Goal: Task Accomplishment & Management: Manage account settings

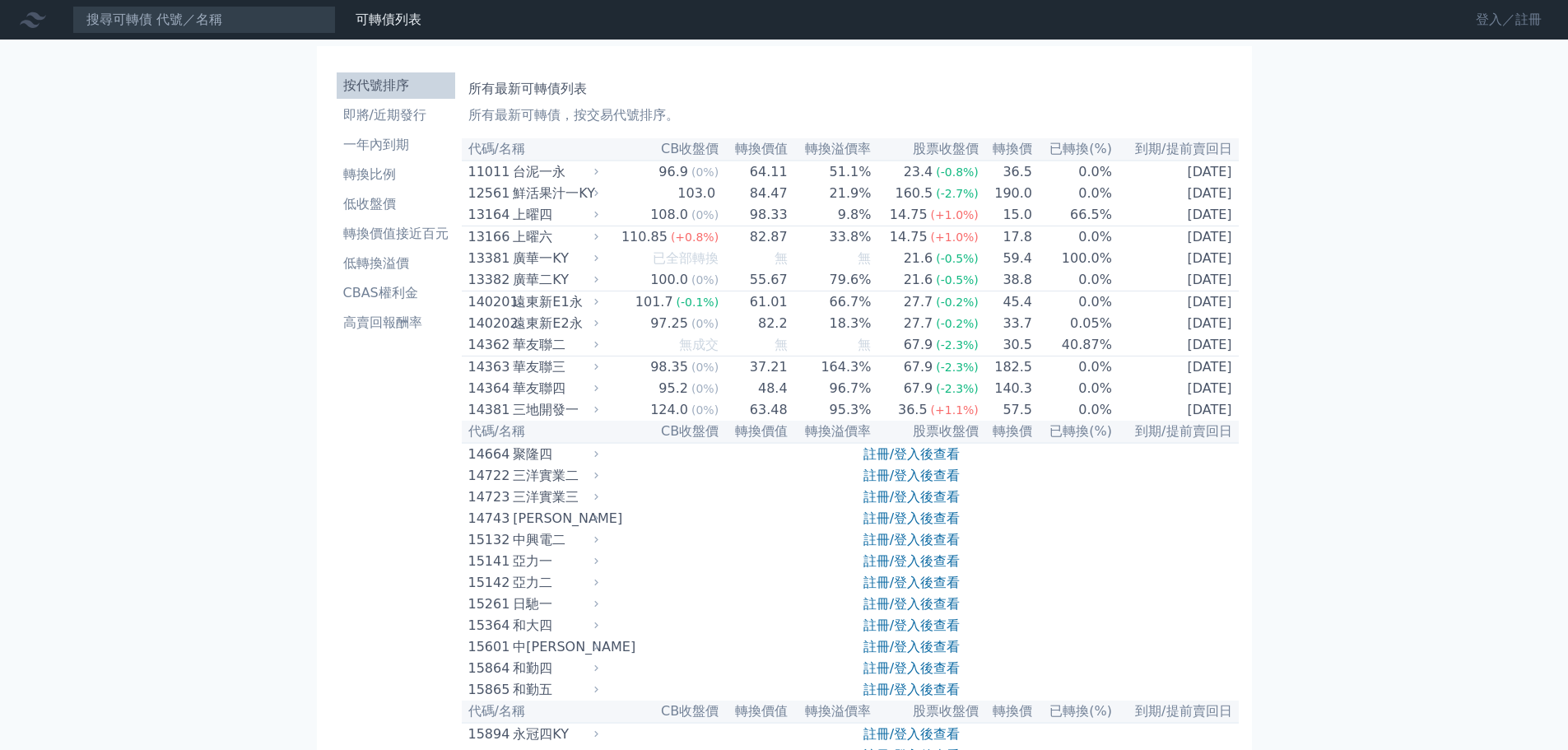
click at [1531, 24] on link "登入／註冊" at bounding box center [1508, 19] width 92 height 26
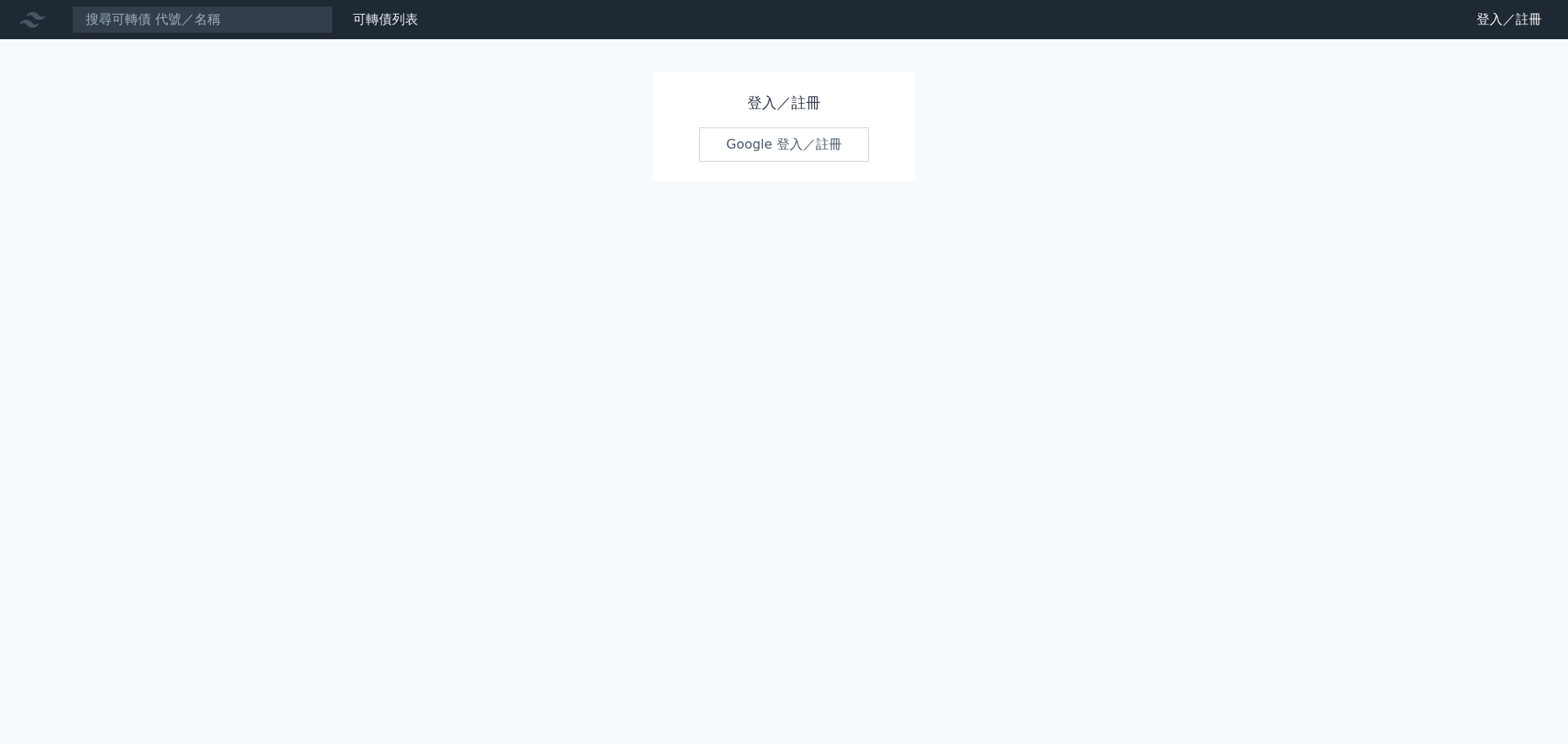
click at [788, 148] on link "Google 登入／註冊" at bounding box center [784, 144] width 170 height 35
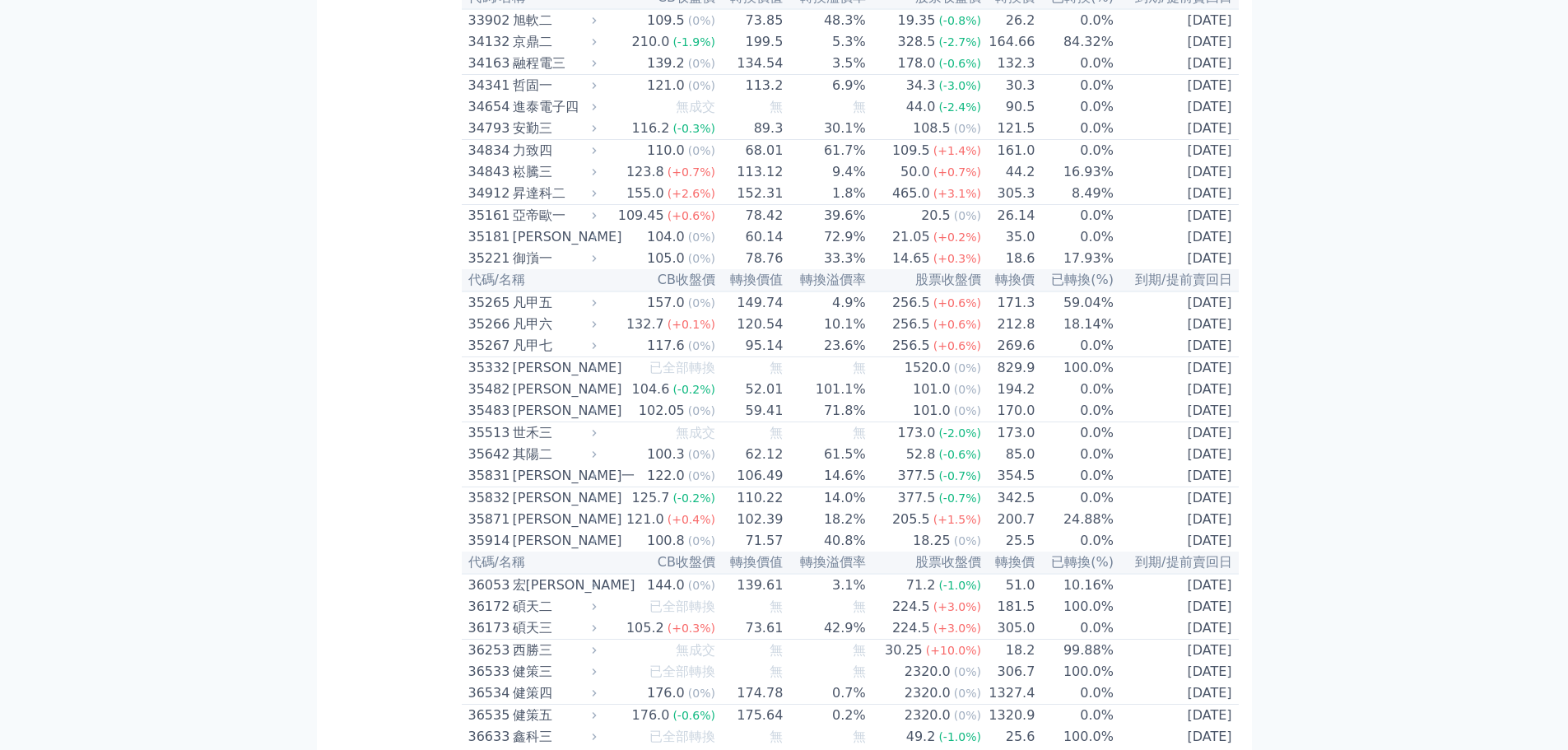
scroll to position [3539, 0]
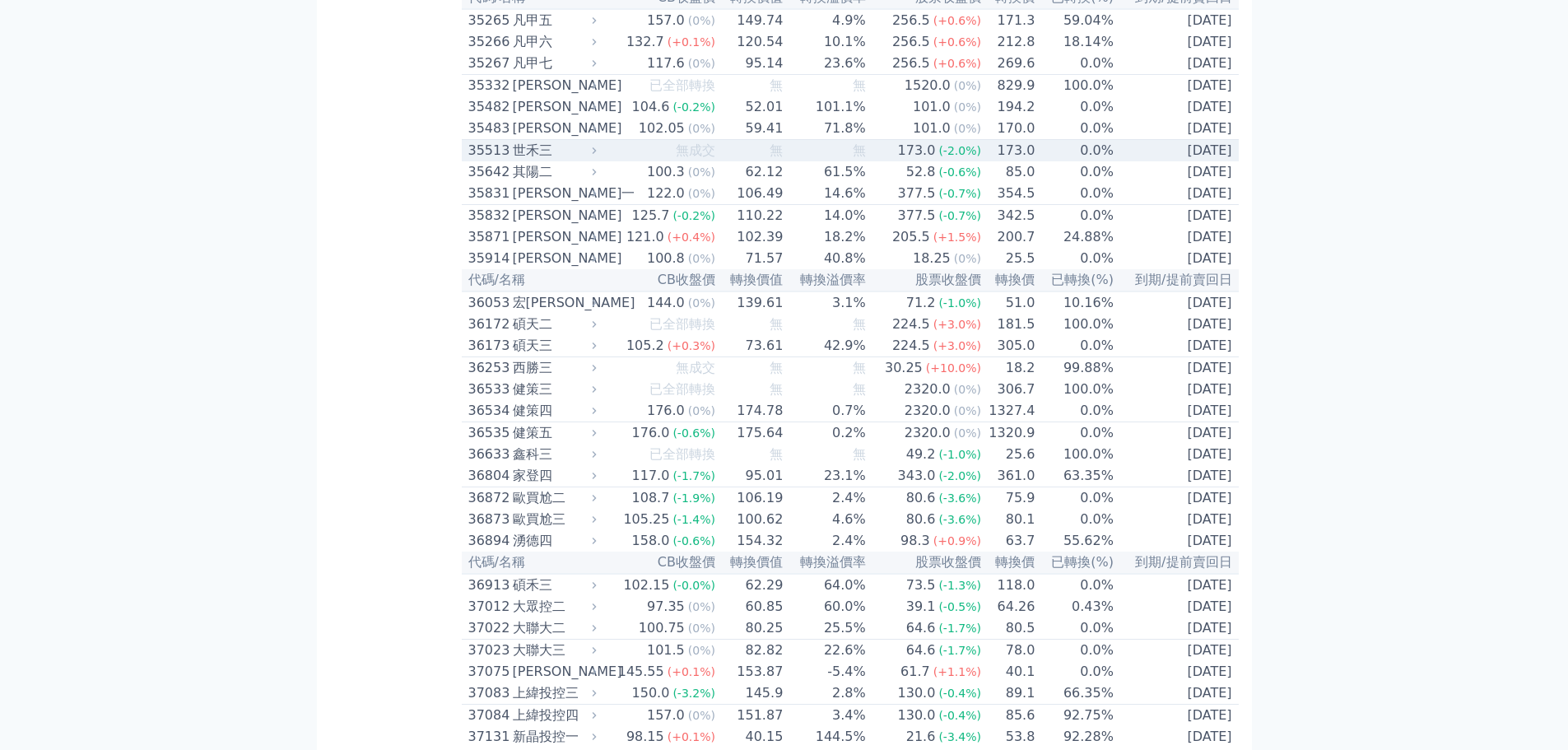
click at [488, 161] on div "35513" at bounding box center [488, 150] width 41 height 19
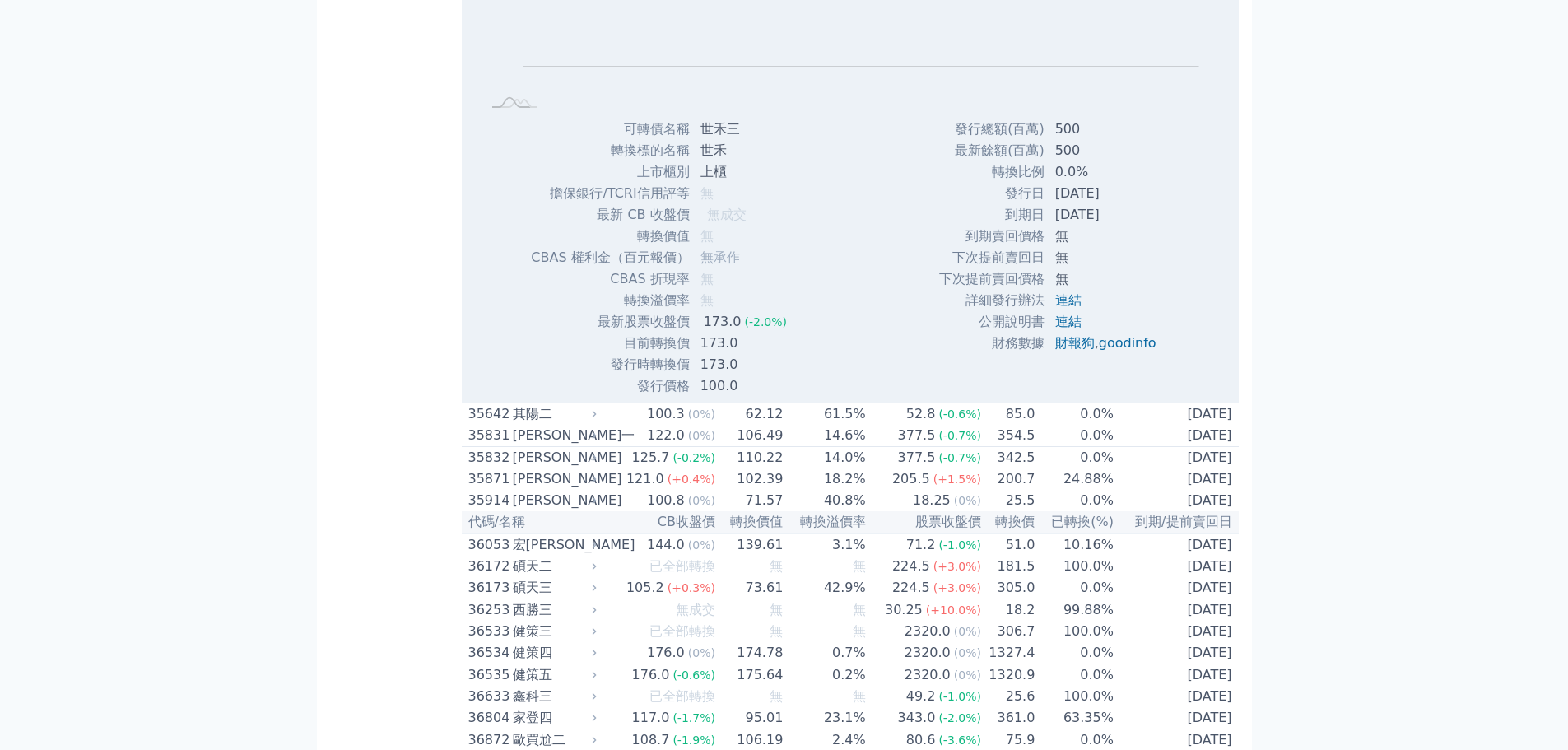
scroll to position [3868, 0]
